Goal: Check status

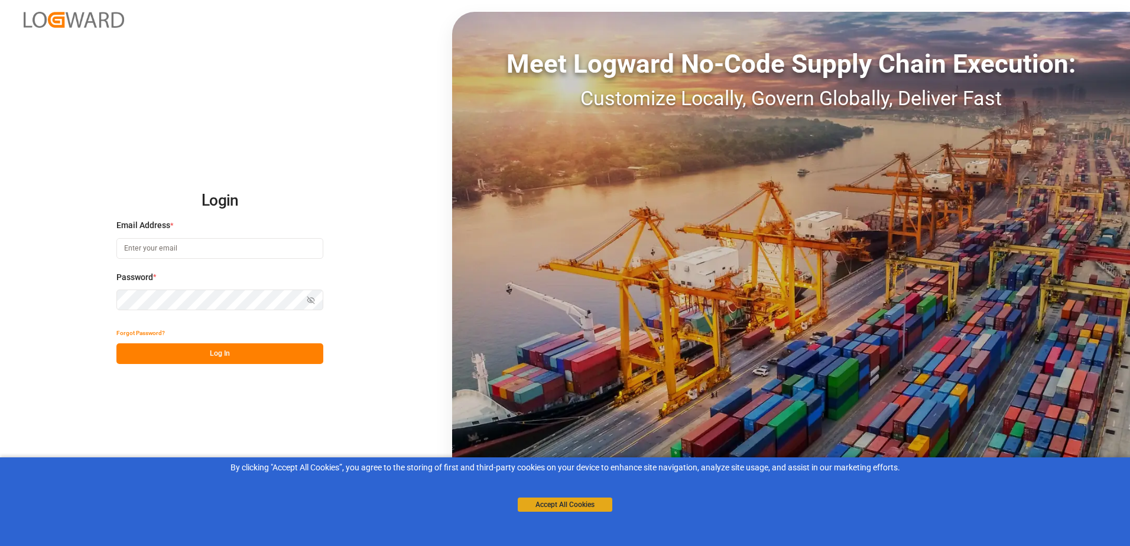
type input "[PERSON_NAME][EMAIL_ADDRESS][PERSON_NAME][DOMAIN_NAME]"
click at [526, 503] on button "Accept All Cookies" at bounding box center [565, 504] width 95 height 14
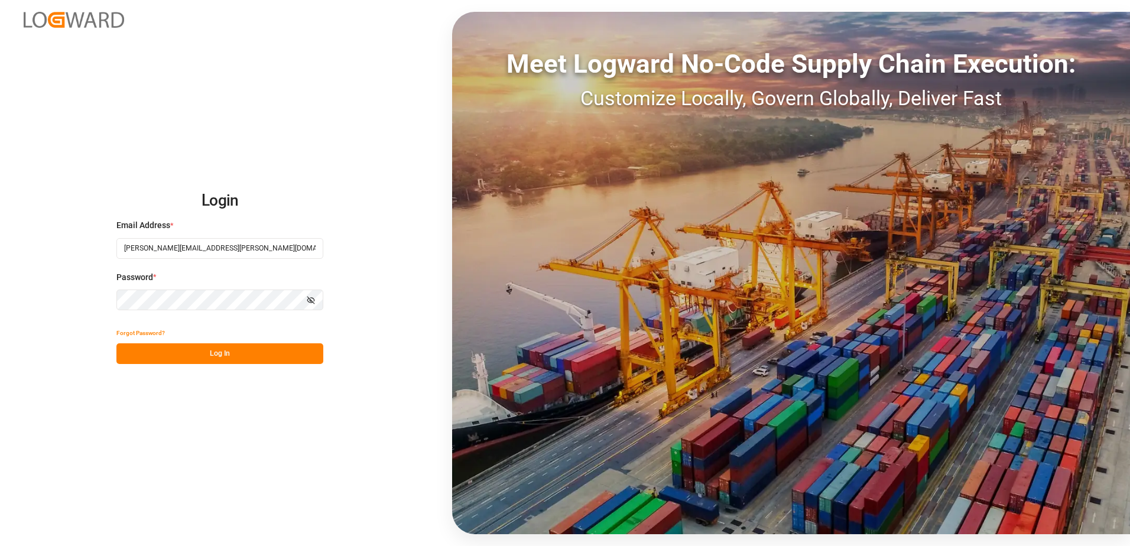
click at [251, 355] on button "Log In" at bounding box center [219, 353] width 207 height 21
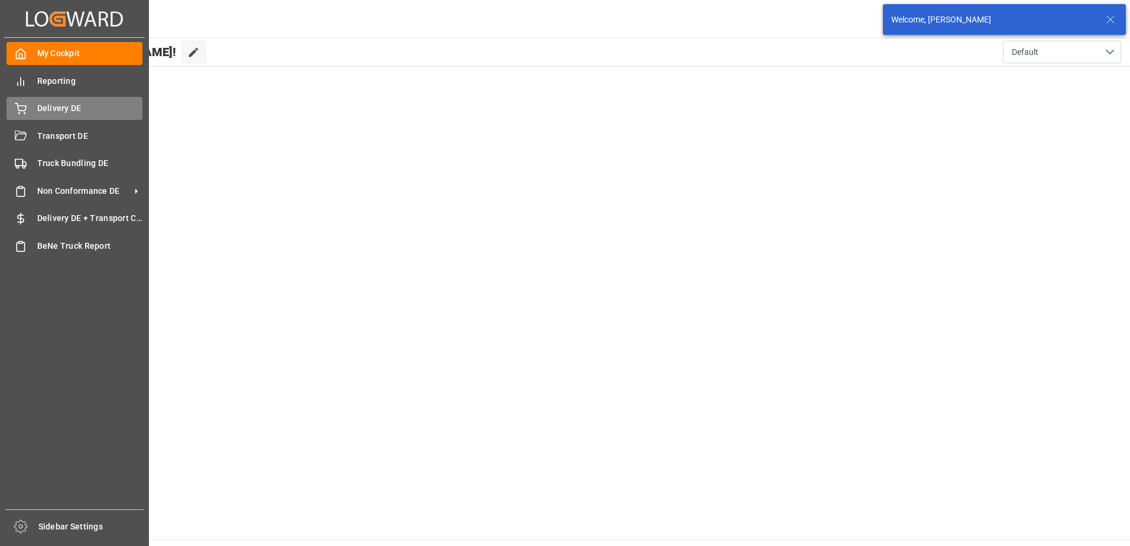
click at [21, 108] on icon at bounding box center [21, 109] width 12 height 12
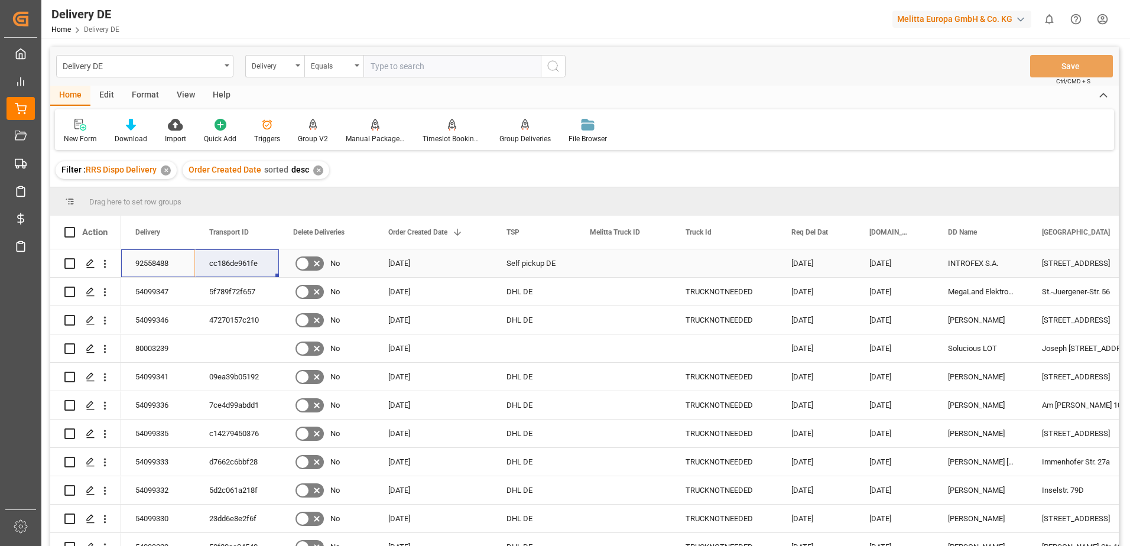
drag, startPoint x: 162, startPoint y: 262, endPoint x: 233, endPoint y: 263, distance: 70.3
